Goal: Information Seeking & Learning: Find specific page/section

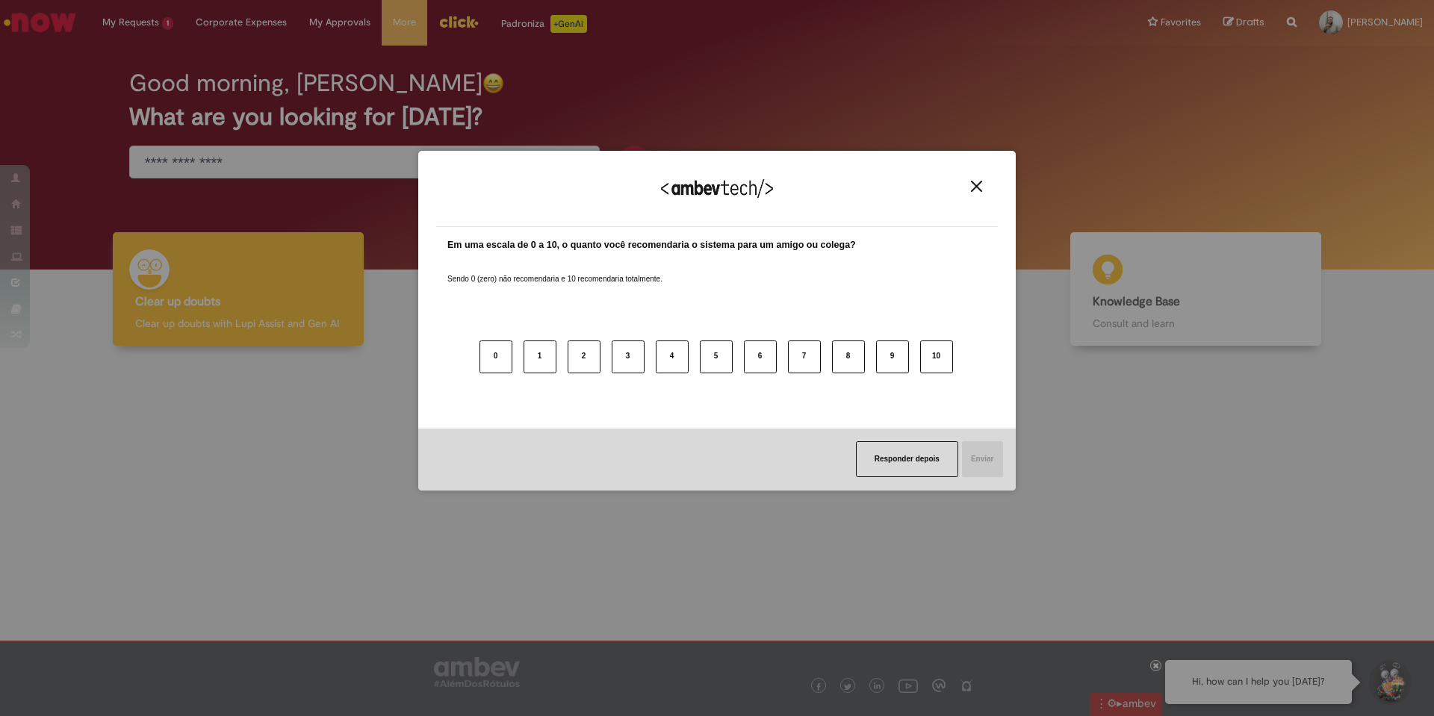
click at [971, 184] on button "Close" at bounding box center [977, 186] width 20 height 13
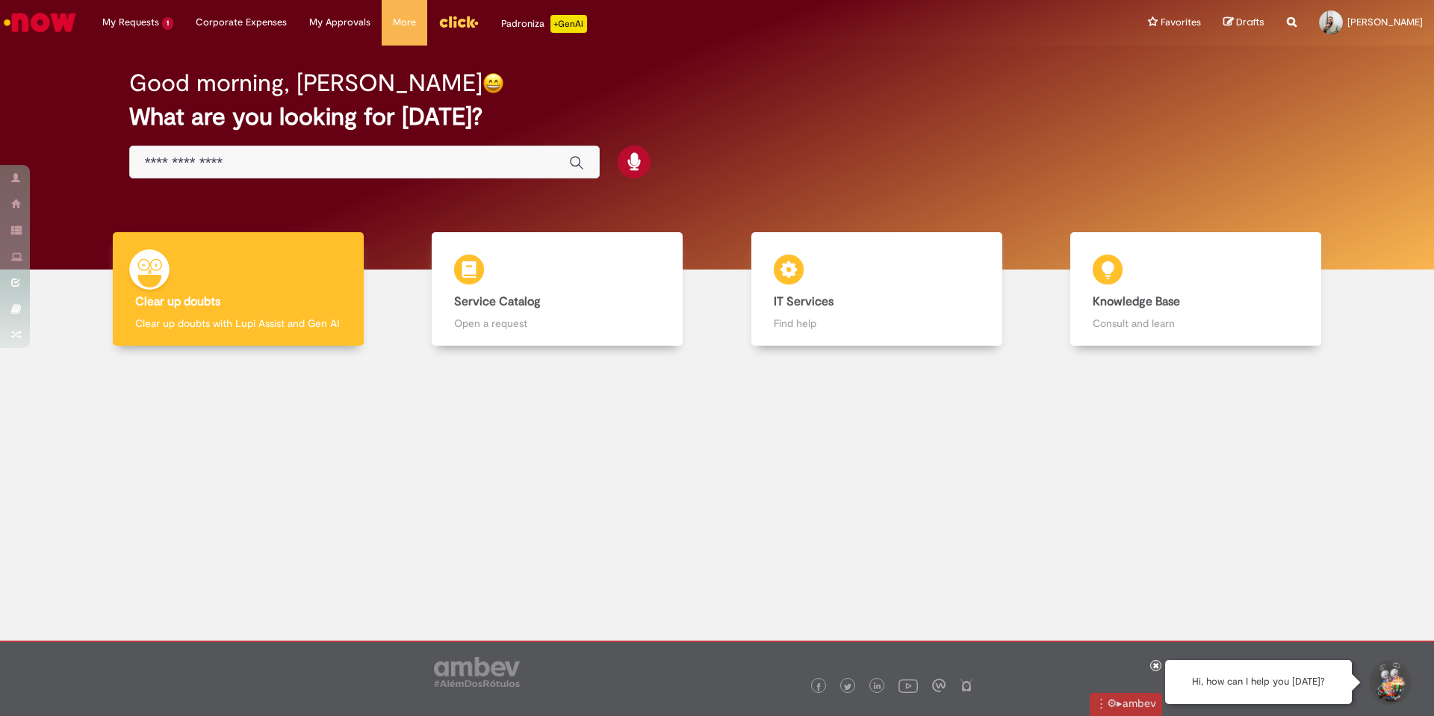
click at [453, 162] on input "Just type here" at bounding box center [349, 163] width 409 height 17
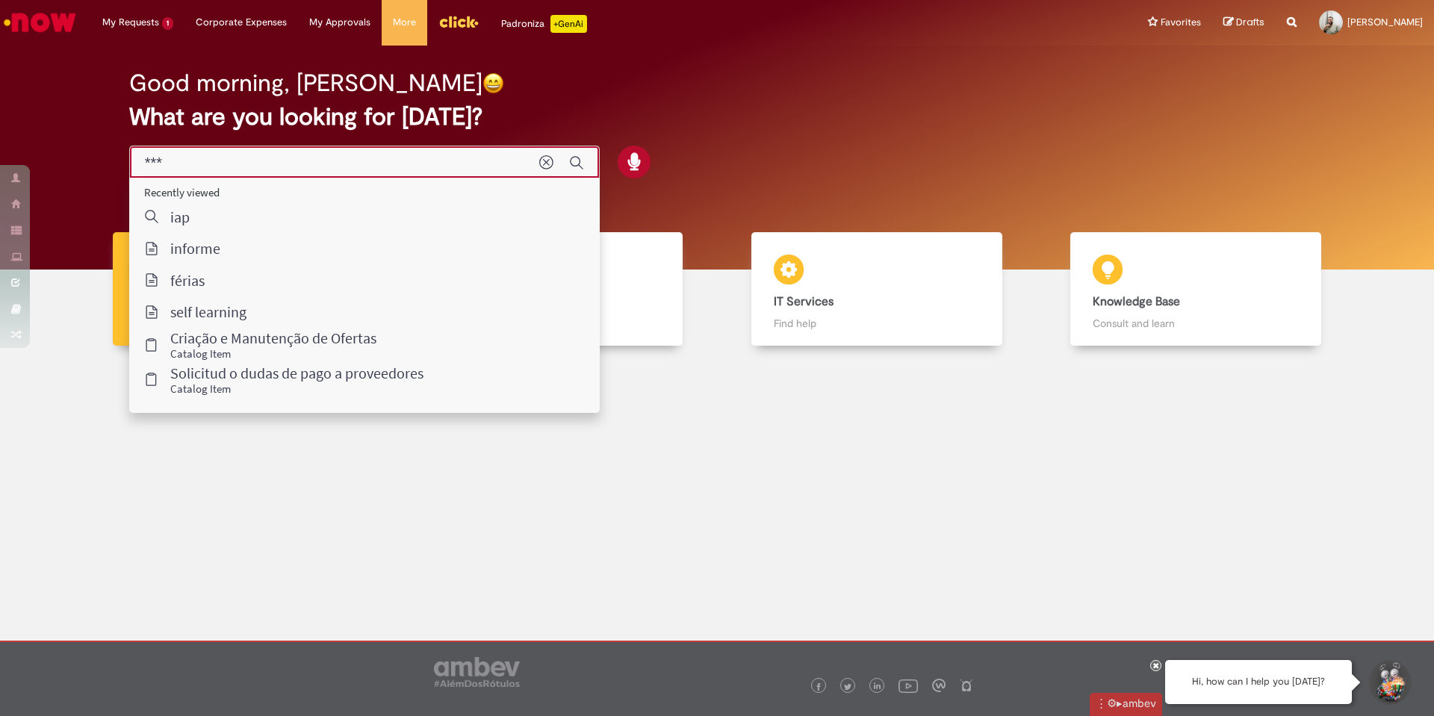
type input "****"
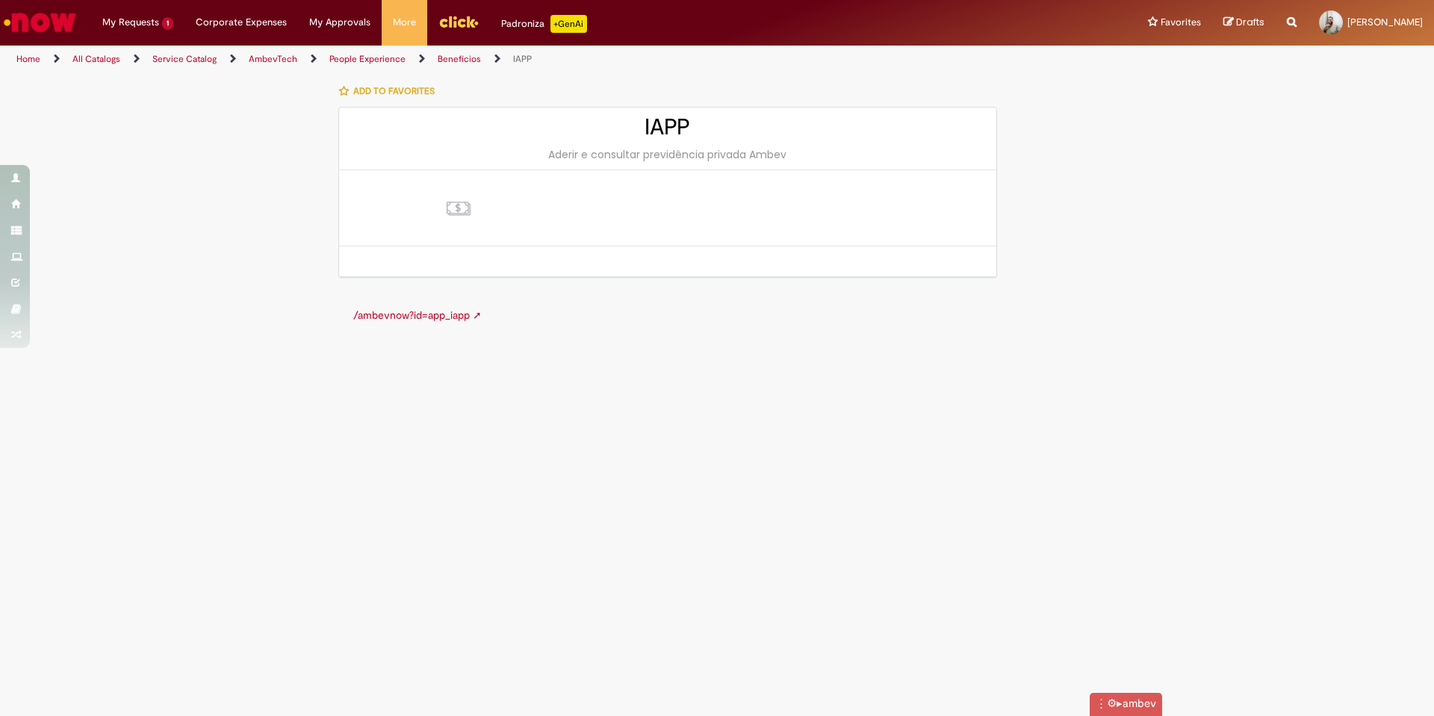
click at [457, 58] on link "Benefícios" at bounding box center [459, 59] width 43 height 12
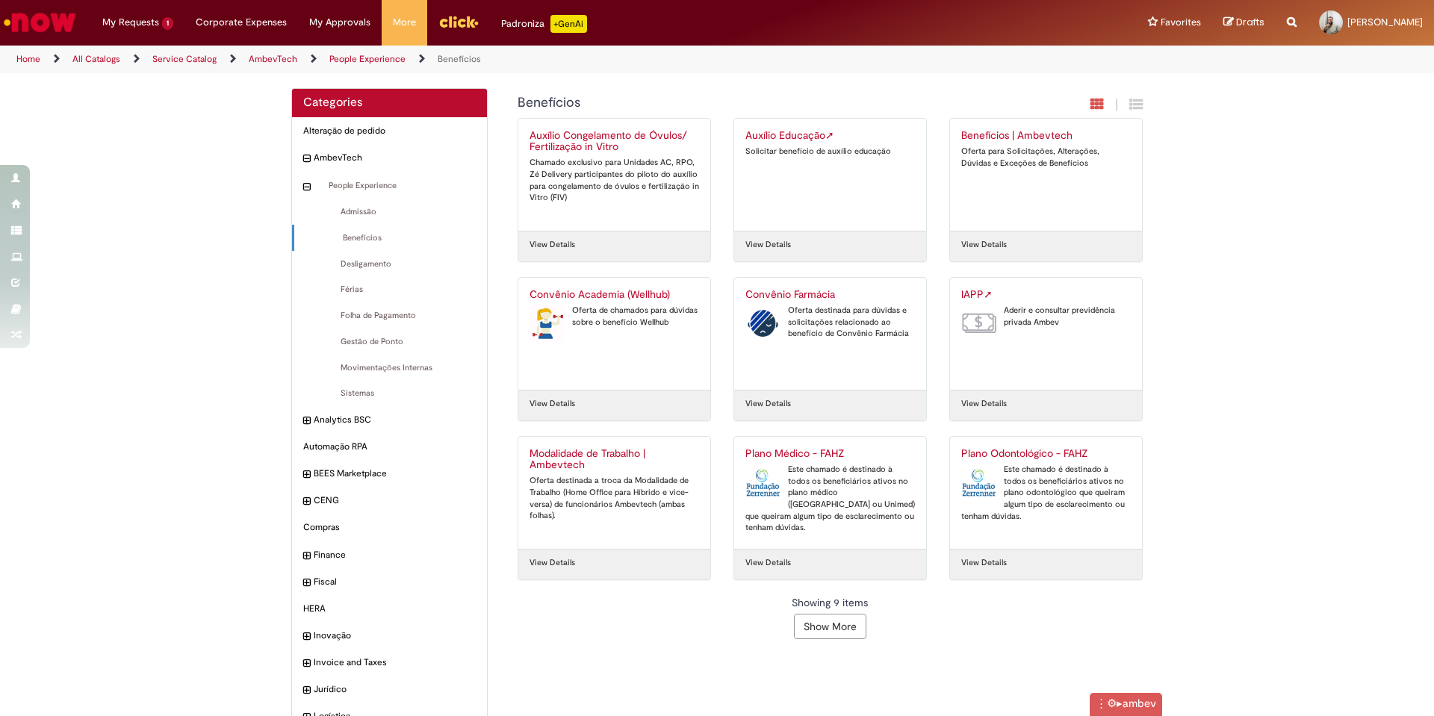
click at [826, 621] on button "Show More" at bounding box center [830, 626] width 72 height 25
click at [1287, 22] on icon "Search from all sources" at bounding box center [1292, 13] width 10 height 27
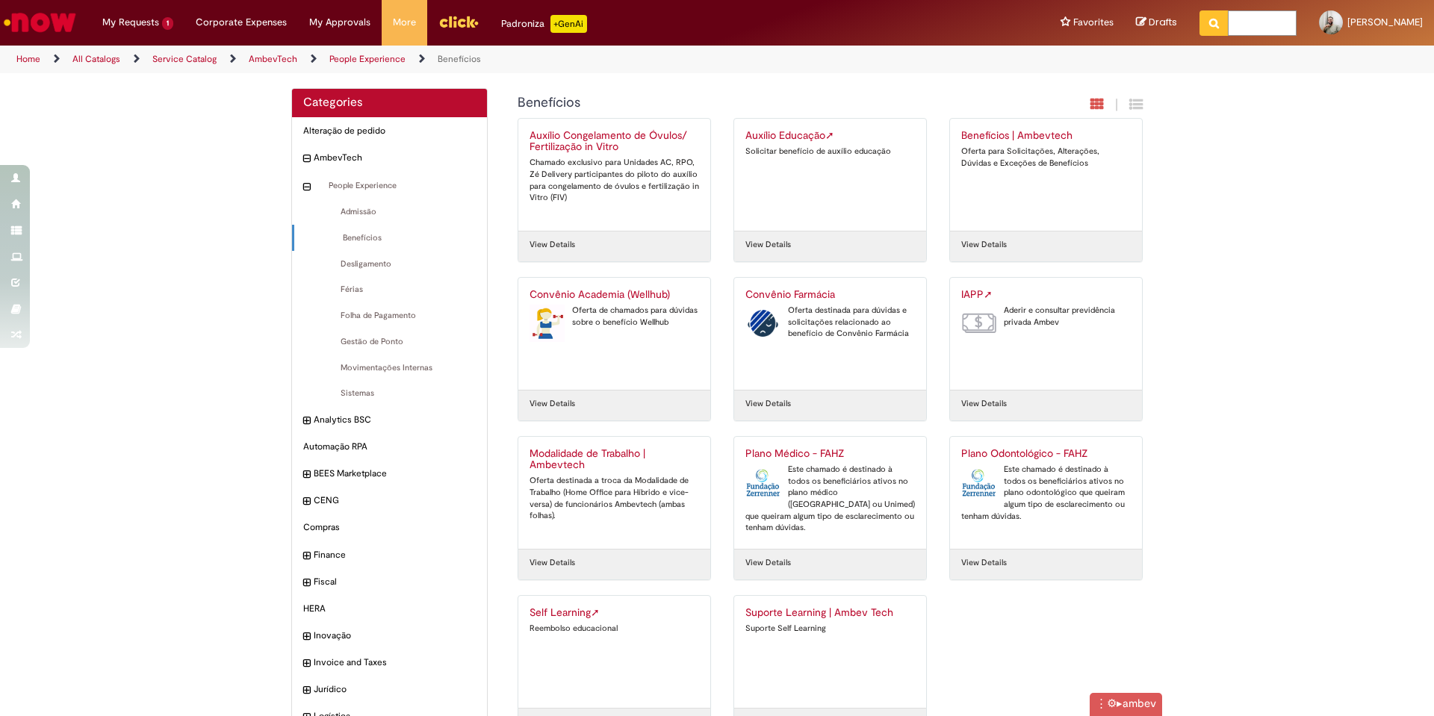
drag, startPoint x: 1263, startPoint y: 12, endPoint x: 1263, endPoint y: 26, distance: 14.2
click at [1263, 16] on input "text" at bounding box center [1262, 22] width 69 height 25
type input "****"
click button "Search" at bounding box center [1214, 22] width 29 height 25
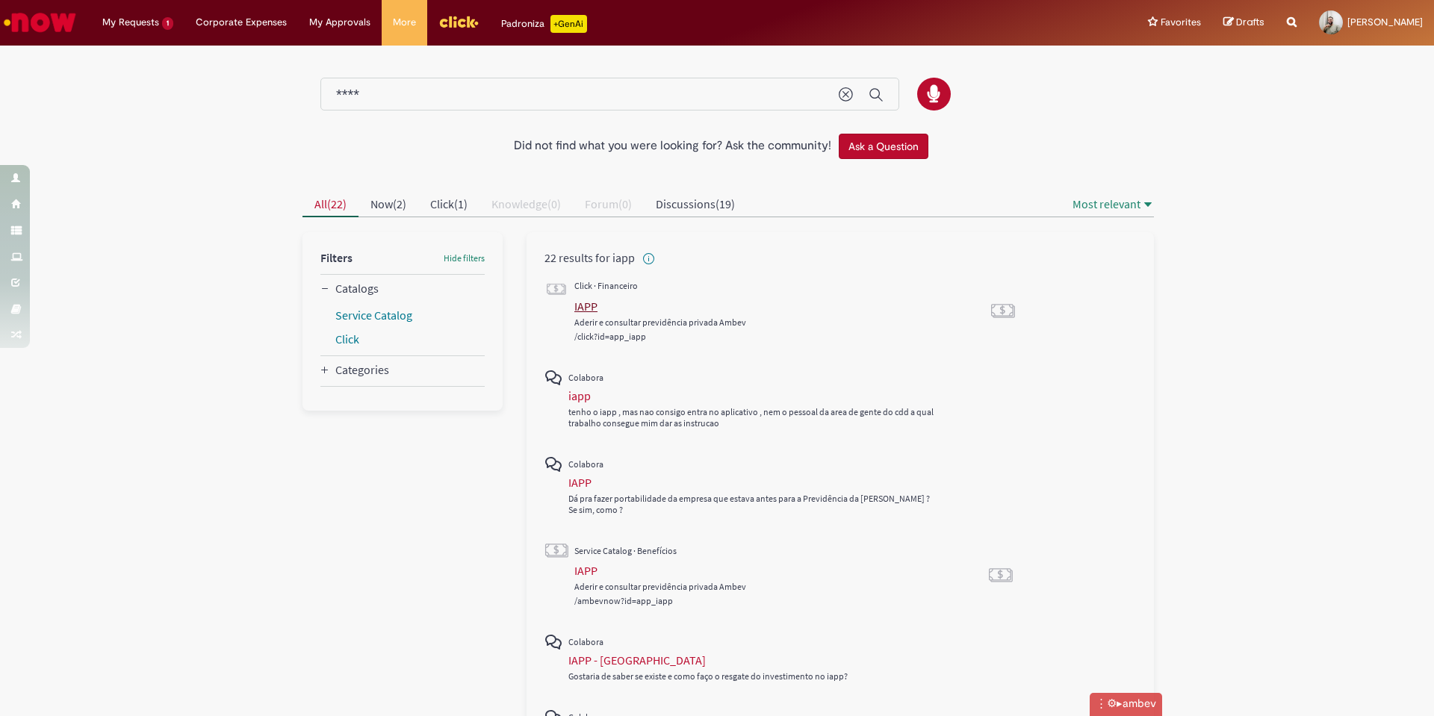
click at [576, 312] on div "IAPP" at bounding box center [586, 306] width 23 height 15
